Goal: Information Seeking & Learning: Learn about a topic

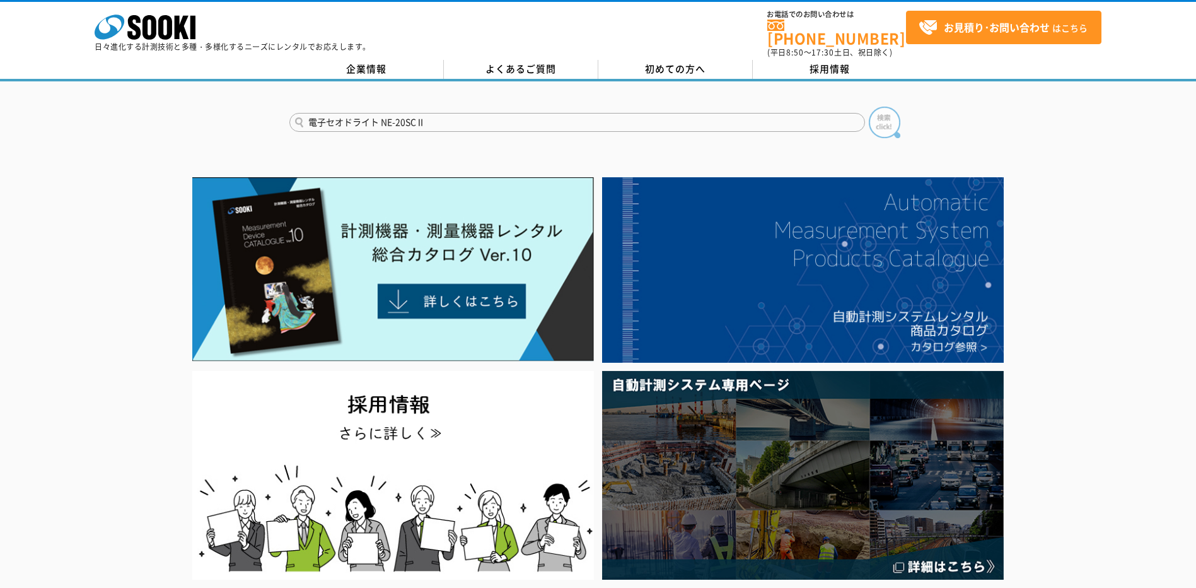
type input "電子セオドライト NE-20SCⅡ"
click at [881, 113] on img at bounding box center [885, 123] width 32 height 32
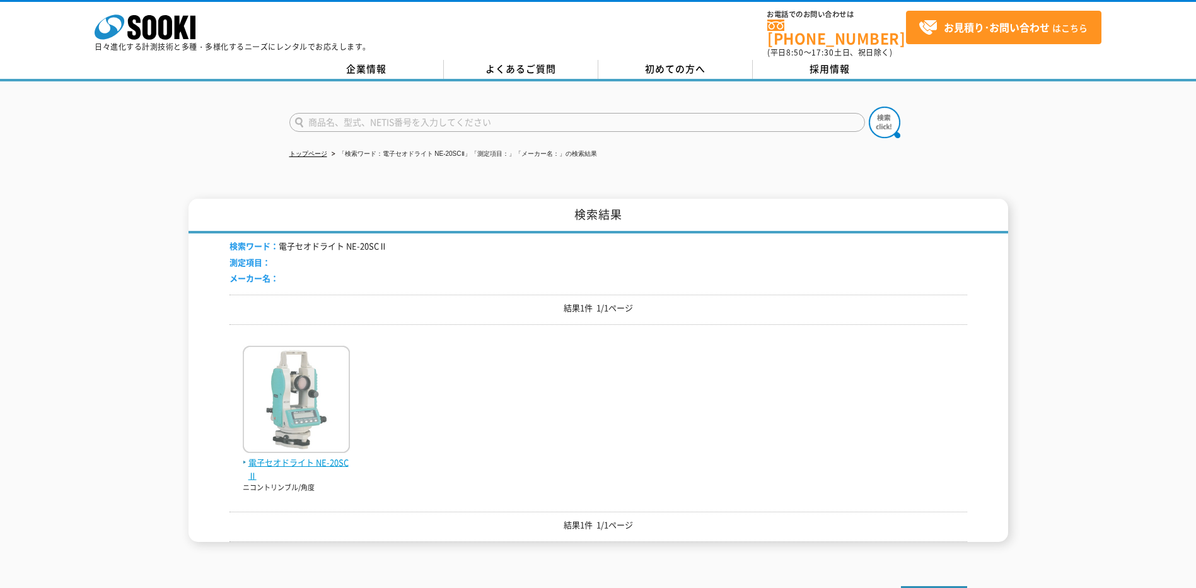
click at [280, 413] on img at bounding box center [296, 400] width 107 height 110
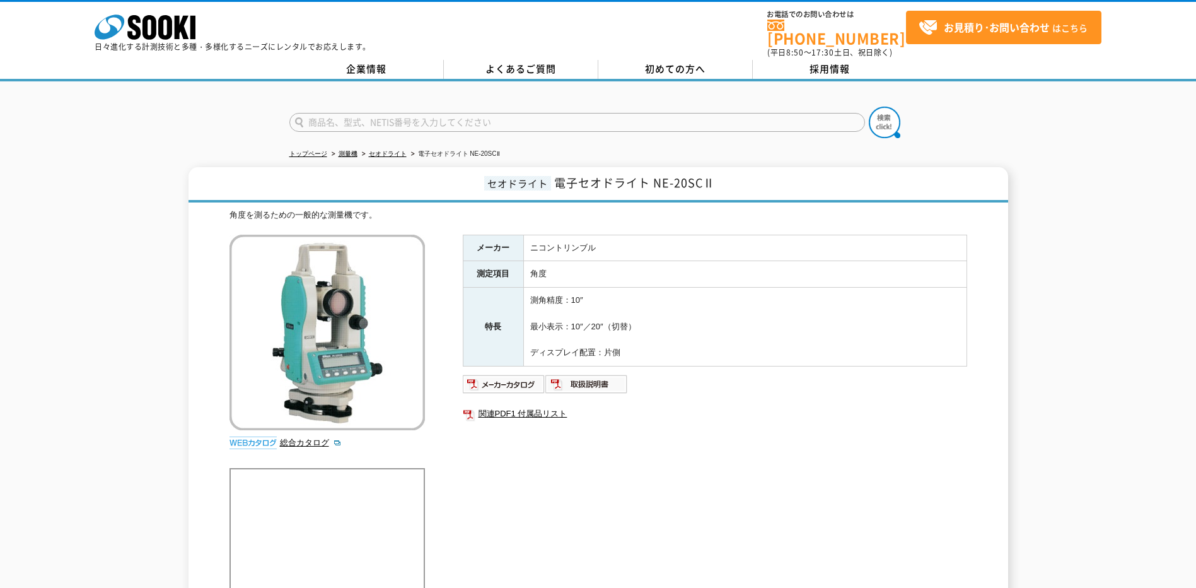
click at [207, 139] on div "トップページ 測量機 セオドライト 電子セオドライト NE-20SCⅡ セオドライト 電子セオドライト NE-20SCⅡ 角度を測るための一般的な測量機です。…" at bounding box center [598, 361] width 1196 height 560
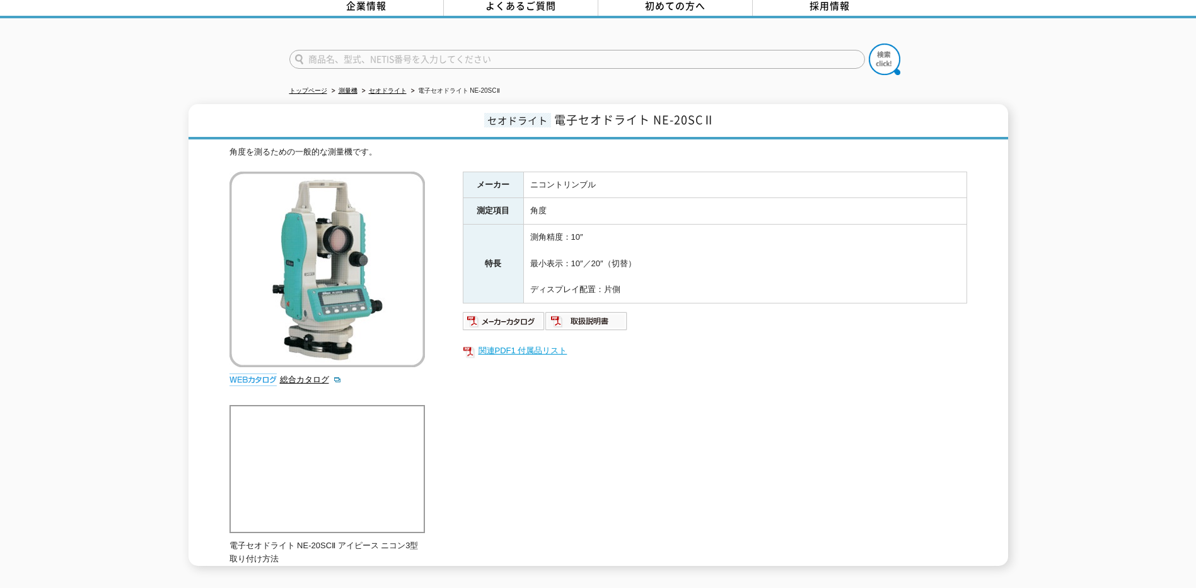
click at [479, 342] on link "関連PDF1 付属品リスト" at bounding box center [715, 350] width 504 height 16
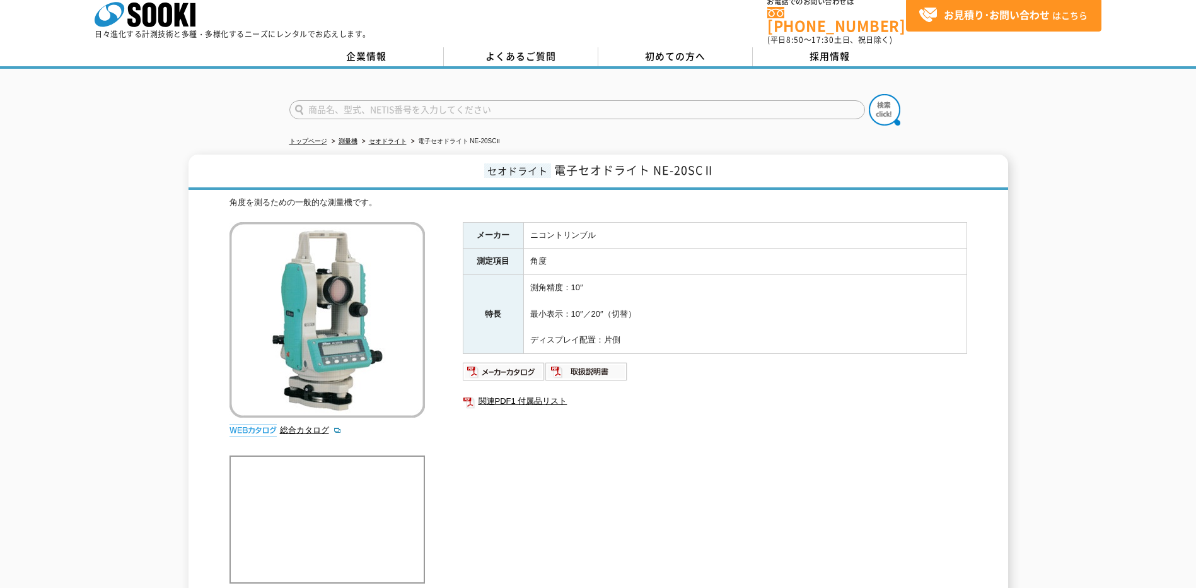
scroll to position [0, 0]
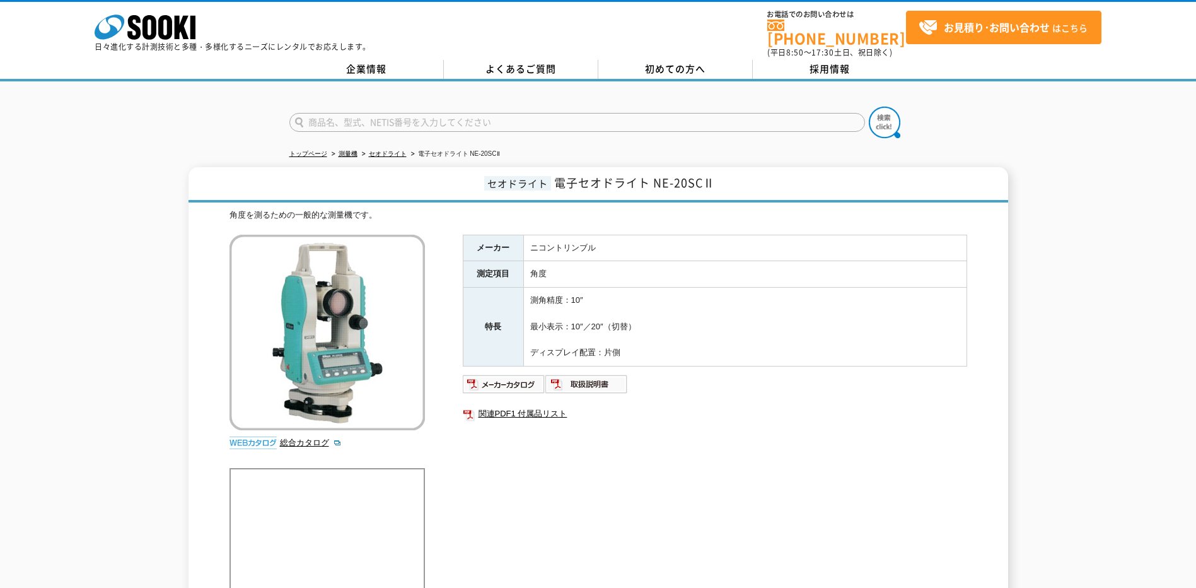
click at [405, 113] on input "text" at bounding box center [577, 122] width 576 height 19
type input "ｔ"
type input "オートレベル"
click at [867, 107] on form "オートレベル" at bounding box center [598, 124] width 618 height 35
click at [876, 111] on img at bounding box center [885, 123] width 32 height 32
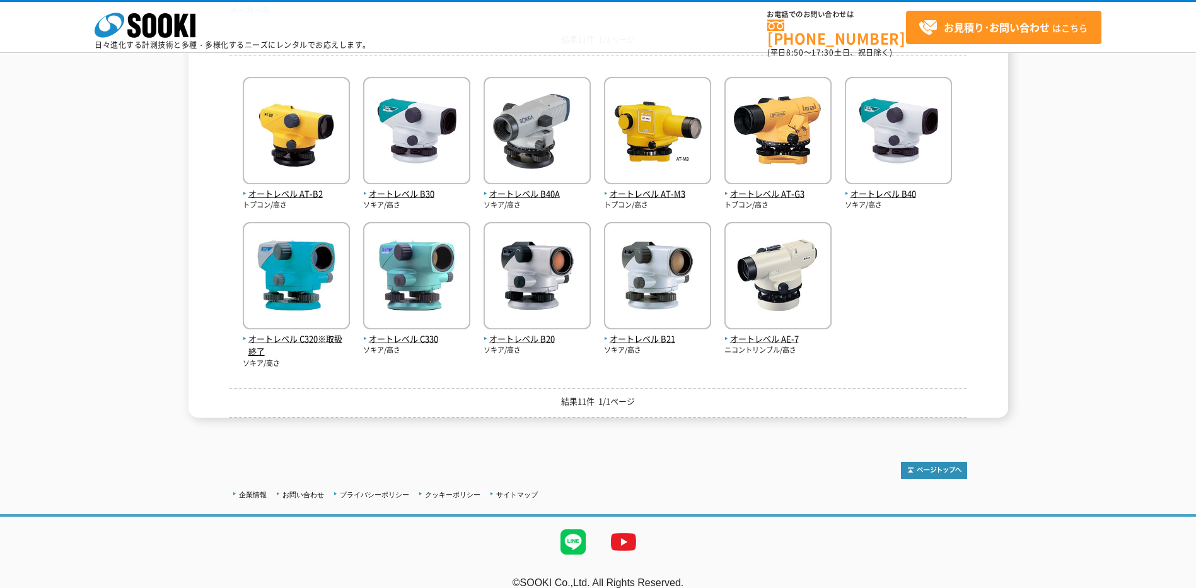
scroll to position [226, 0]
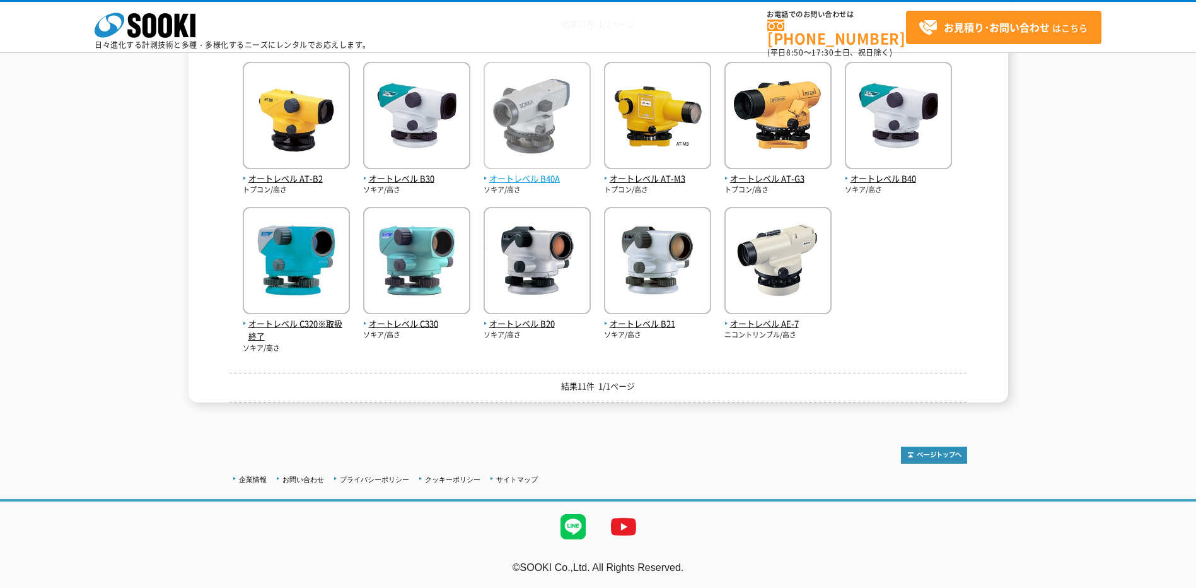
click at [558, 131] on img at bounding box center [537, 117] width 107 height 110
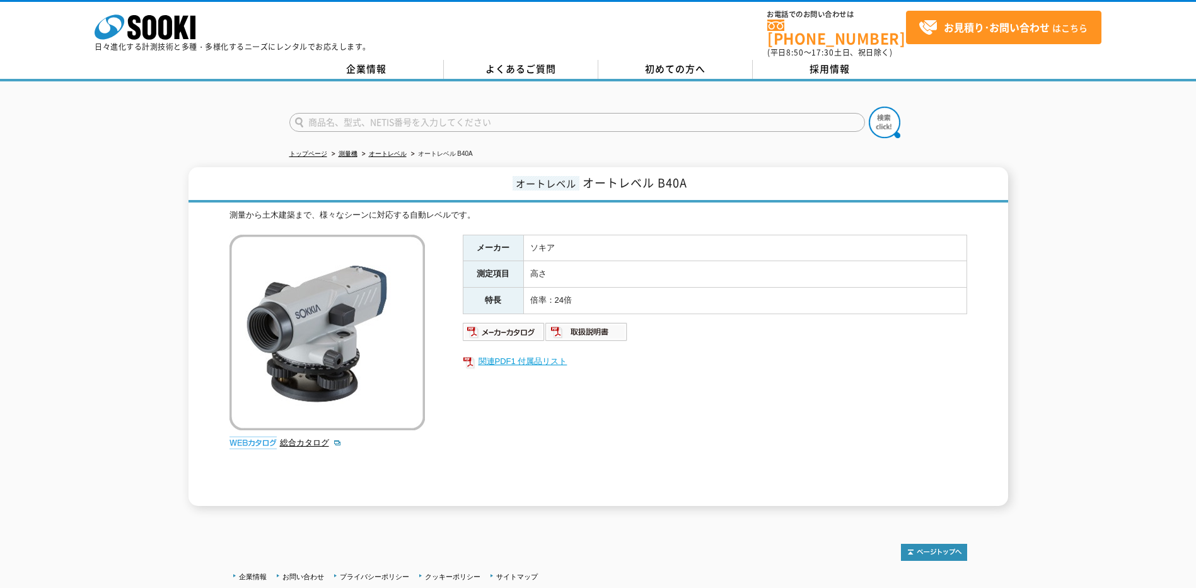
click at [503, 353] on link "関連PDF1 付属品リスト" at bounding box center [715, 361] width 504 height 16
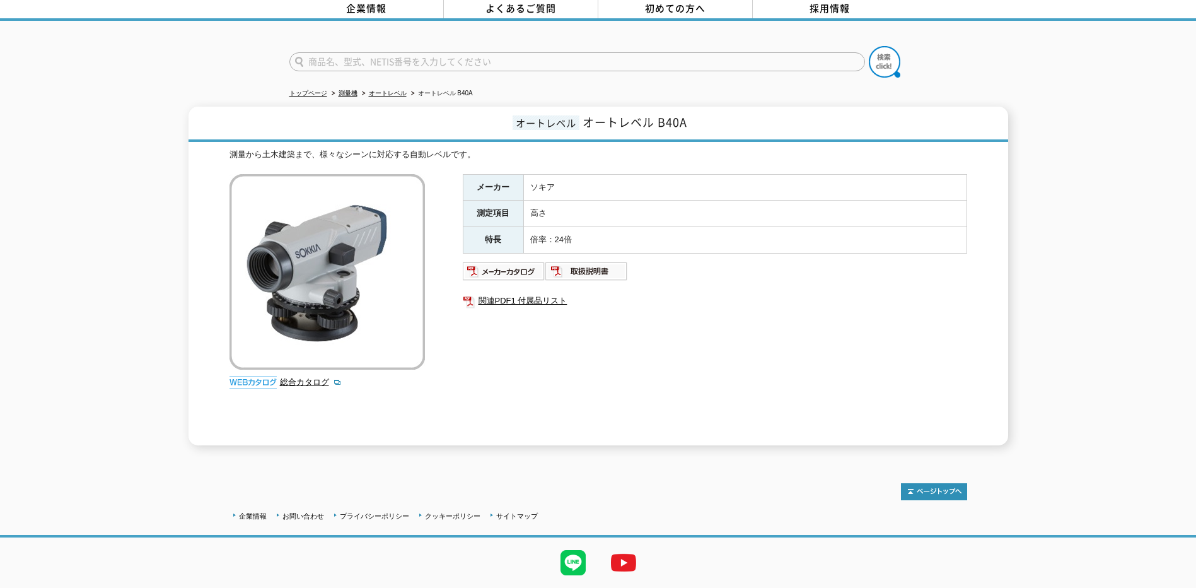
scroll to position [90, 0]
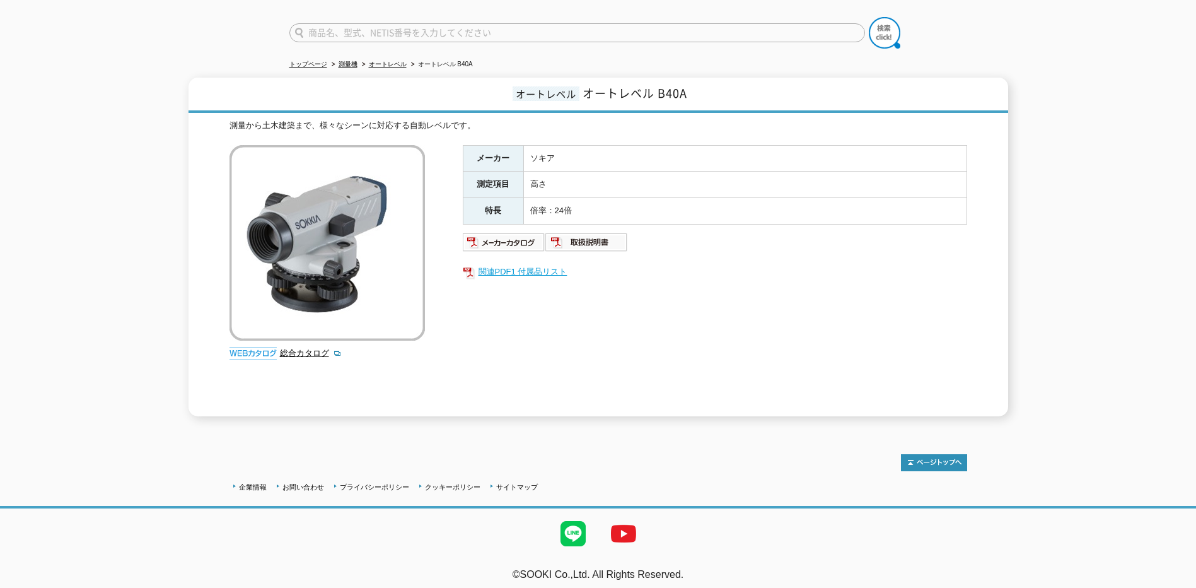
click at [511, 267] on link "関連PDF1 付属品リスト" at bounding box center [715, 272] width 504 height 16
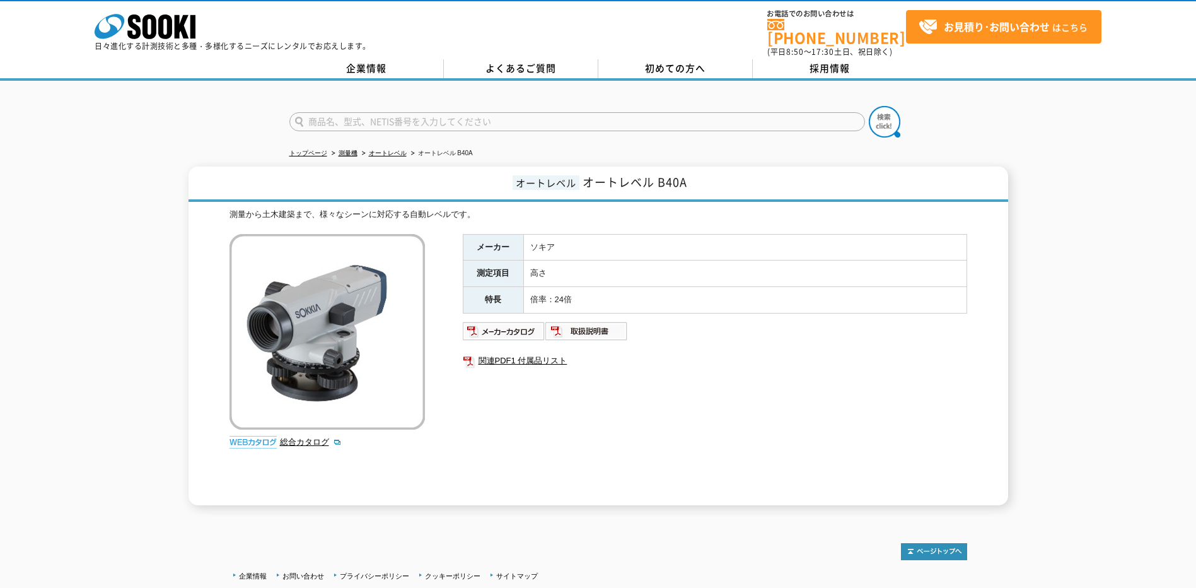
scroll to position [0, 0]
